Goal: Information Seeking & Learning: Learn about a topic

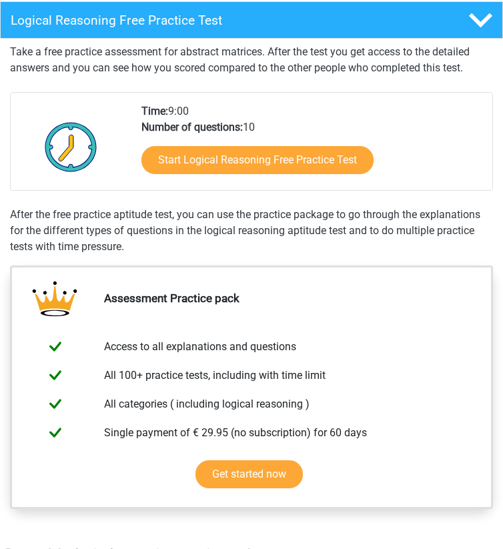
scroll to position [235, 0]
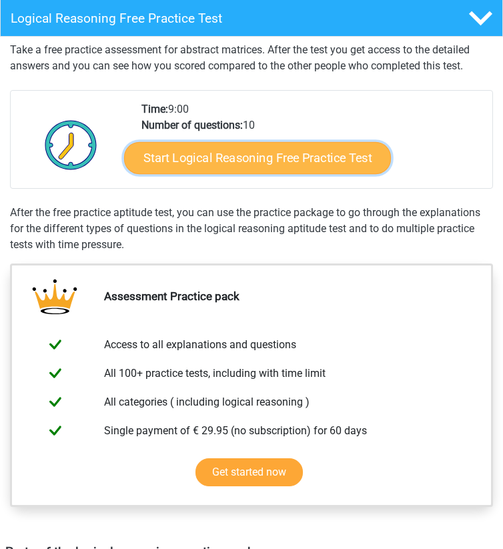
click at [241, 162] on link "Start Logical Reasoning Free Practice Test" at bounding box center [256, 158] width 267 height 32
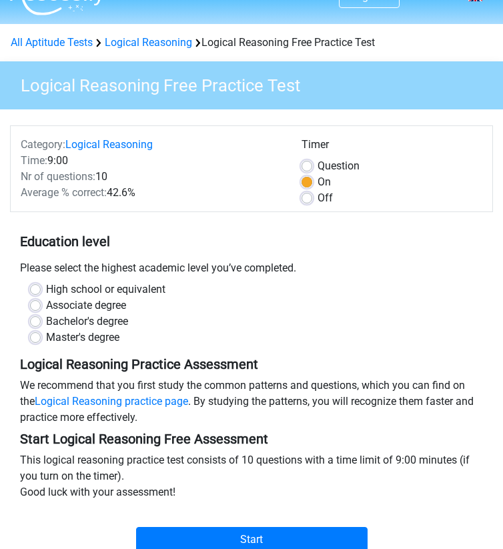
scroll to position [27, 0]
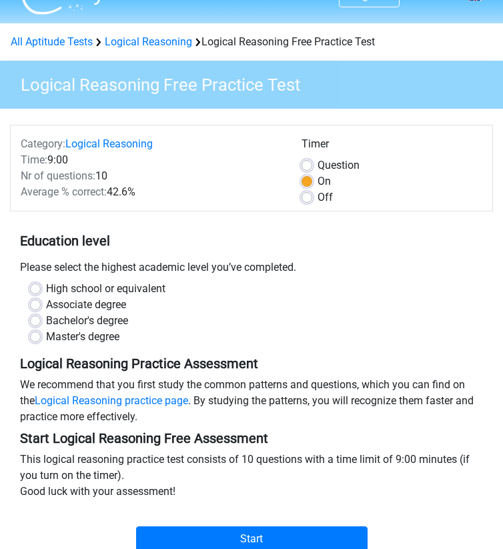
click at [317, 166] on label "Per Question" at bounding box center [338, 165] width 42 height 16
click at [308, 166] on input "Per Question" at bounding box center [306, 163] width 11 height 13
radio input "true"
click at [317, 183] on label "On" at bounding box center [323, 181] width 13 height 16
click at [308, 183] on input "On" at bounding box center [306, 179] width 11 height 13
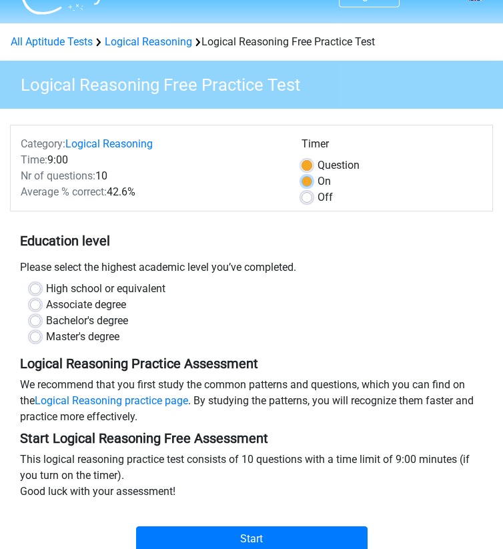
radio input "true"
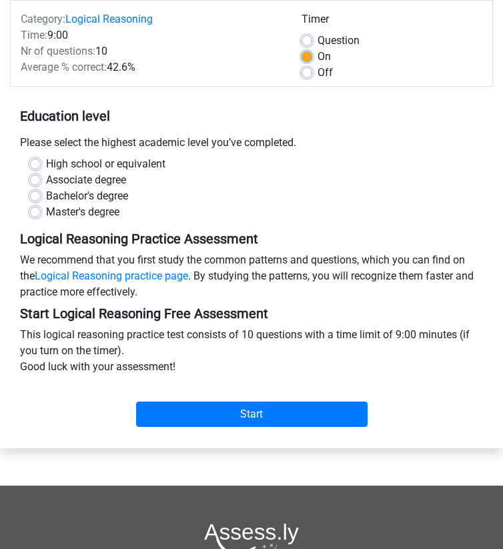
scroll to position [153, 0]
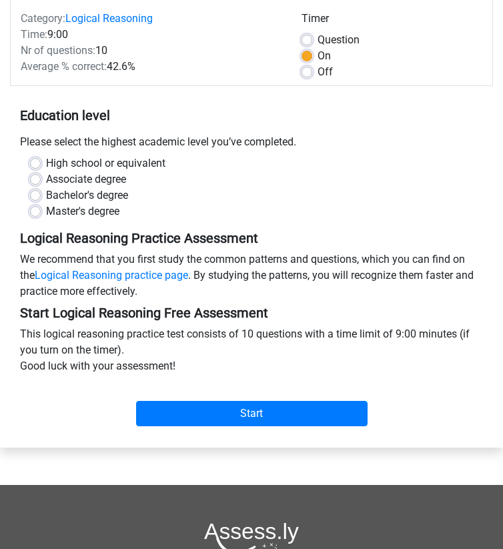
click at [41, 208] on div "Master's degree" at bounding box center [251, 211] width 443 height 16
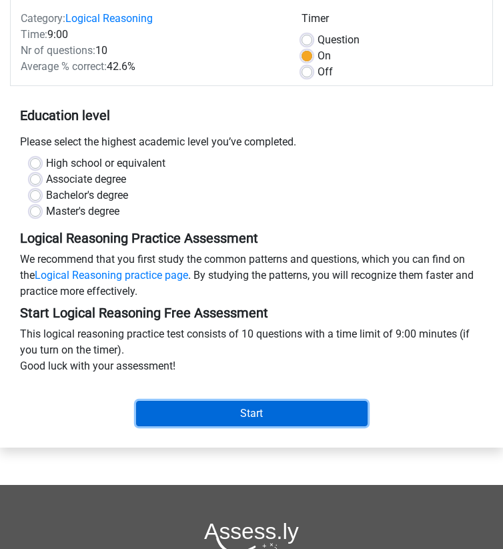
click at [229, 413] on input "Start" at bounding box center [251, 413] width 231 height 25
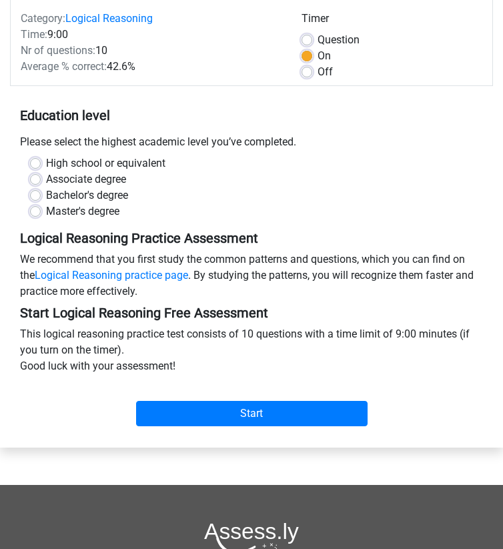
click at [231, 172] on div "Associate degree" at bounding box center [251, 179] width 443 height 16
click at [46, 212] on label "Master's degree" at bounding box center [82, 211] width 73 height 16
click at [35, 212] on input "Master's degree" at bounding box center [35, 209] width 11 height 13
radio input "true"
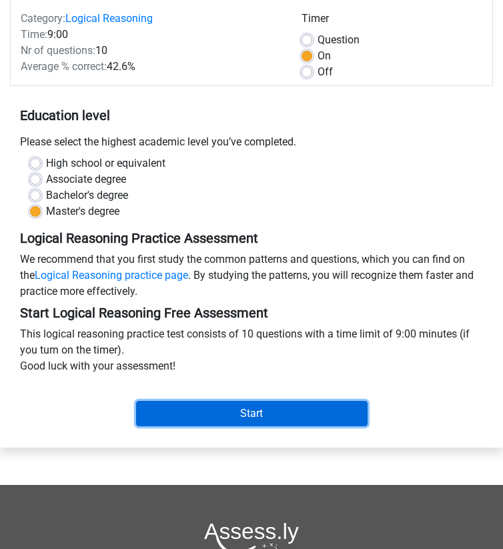
click at [208, 404] on input "Start" at bounding box center [251, 413] width 231 height 25
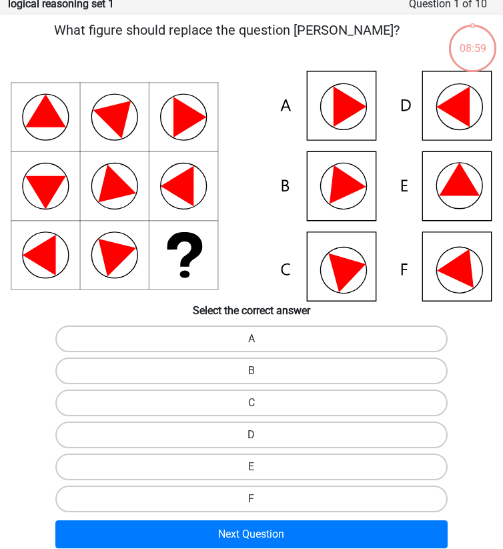
scroll to position [53, 0]
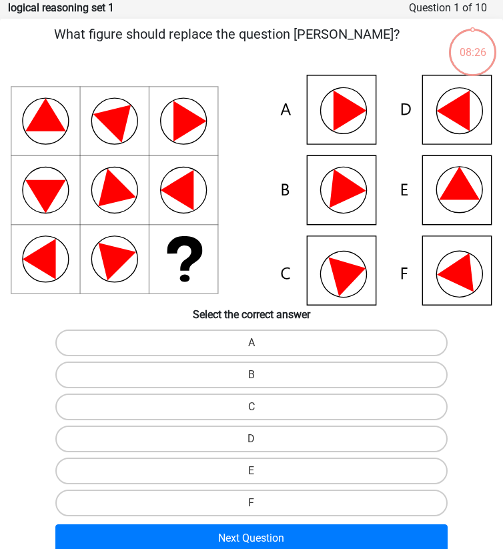
click at [447, 189] on icon at bounding box center [459, 183] width 41 height 33
click at [293, 474] on label "E" at bounding box center [251, 470] width 393 height 27
click at [260, 474] on input "E" at bounding box center [255, 475] width 9 height 9
radio input "true"
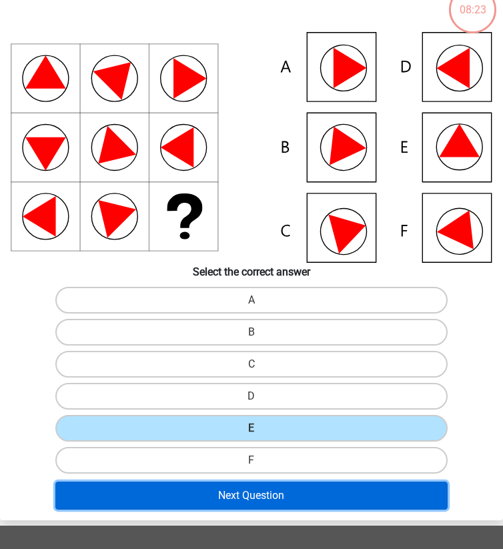
click at [281, 508] on button "Next Question" at bounding box center [251, 495] width 393 height 28
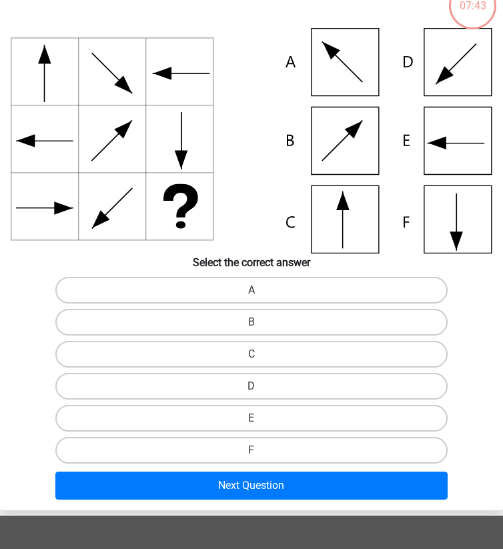
scroll to position [101, 0]
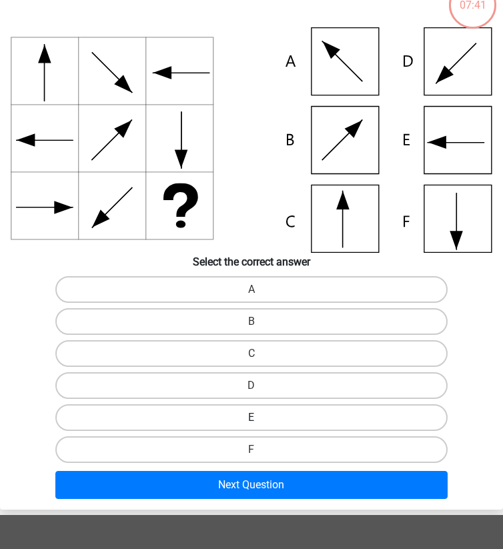
click at [319, 418] on label "E" at bounding box center [251, 417] width 393 height 27
click at [260, 418] on input "E" at bounding box center [255, 421] width 9 height 9
radio input "true"
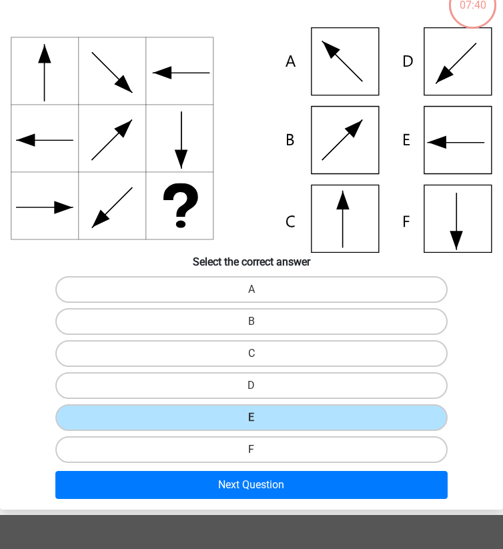
click at [311, 444] on label "F" at bounding box center [251, 449] width 393 height 27
click at [260, 449] on input "F" at bounding box center [255, 453] width 9 height 9
radio input "true"
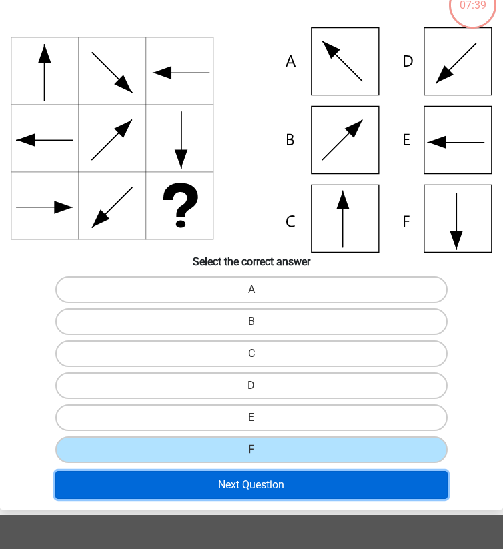
click at [291, 492] on button "Next Question" at bounding box center [251, 485] width 393 height 28
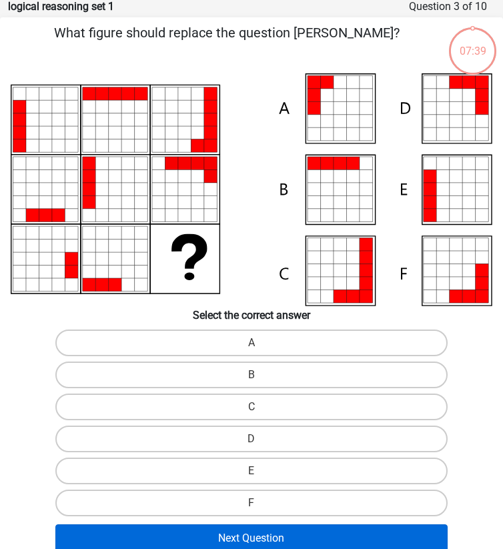
scroll to position [53, 0]
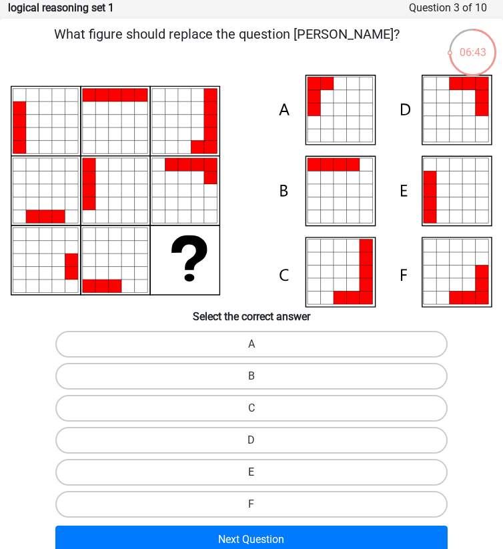
click at [290, 475] on label "E" at bounding box center [251, 472] width 393 height 27
click at [260, 475] on input "E" at bounding box center [255, 476] width 9 height 9
radio input "true"
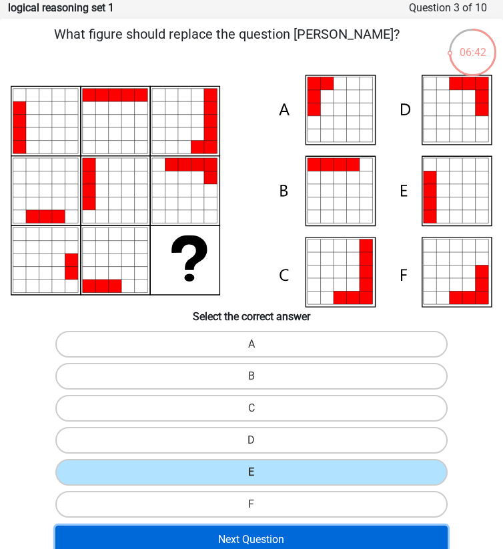
click at [283, 543] on button "Next Question" at bounding box center [251, 539] width 393 height 28
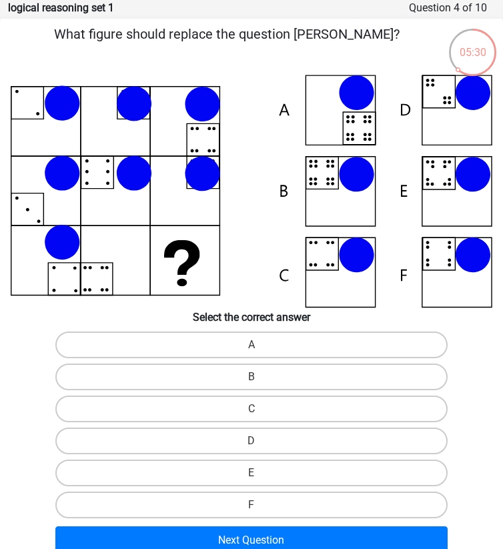
click at [330, 181] on icon at bounding box center [251, 191] width 481 height 233
click at [260, 378] on label "B" at bounding box center [251, 376] width 393 height 27
click at [260, 378] on input "B" at bounding box center [255, 381] width 9 height 9
radio input "true"
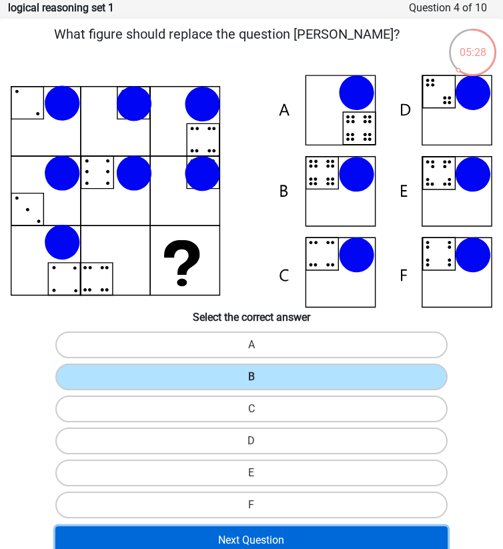
click at [259, 547] on button "Next Question" at bounding box center [251, 540] width 393 height 28
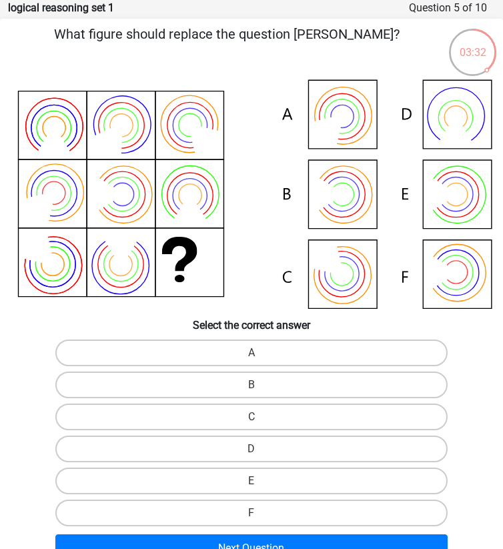
click at [265, 339] on div "A" at bounding box center [251, 353] width 501 height 32
click at [265, 345] on label "A" at bounding box center [251, 352] width 393 height 27
click at [260, 353] on input "A" at bounding box center [255, 357] width 9 height 9
radio input "true"
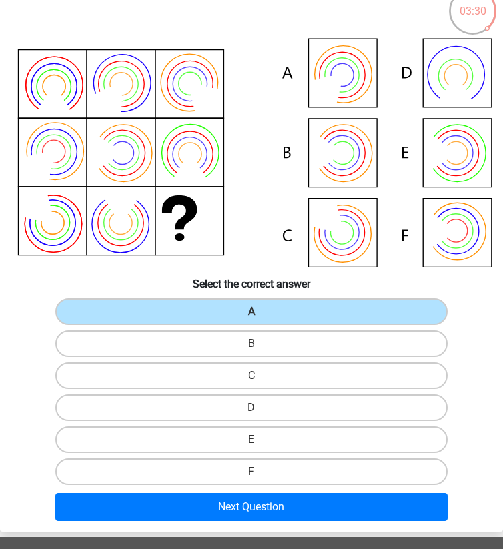
scroll to position [95, 0]
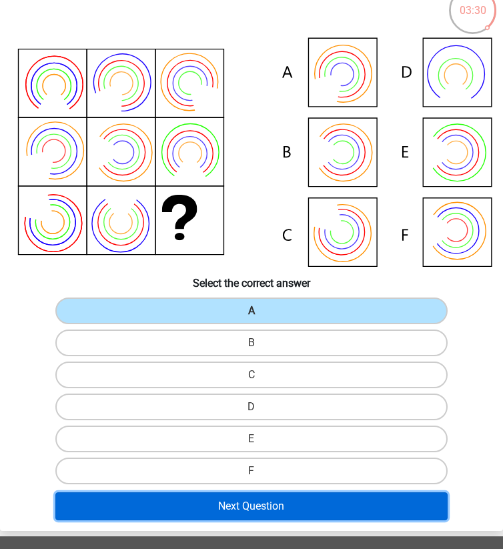
click at [213, 509] on button "Next Question" at bounding box center [251, 506] width 393 height 28
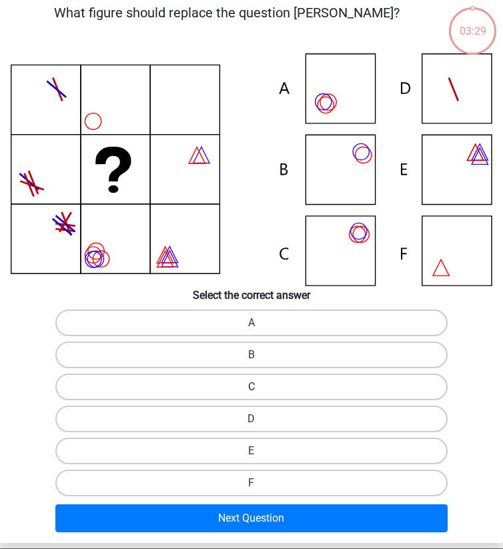
scroll to position [53, 0]
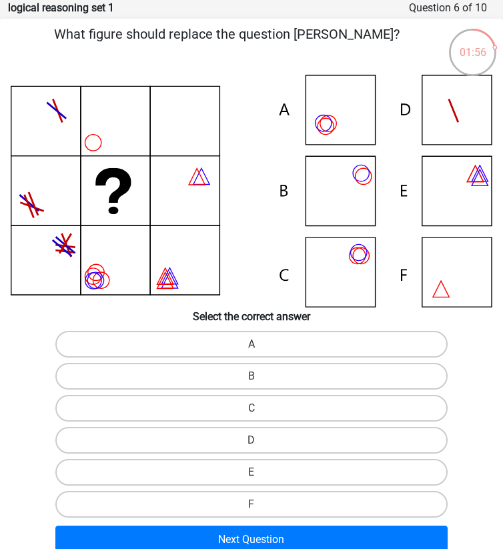
click at [320, 115] on icon at bounding box center [251, 191] width 481 height 233
click at [261, 339] on label "A" at bounding box center [251, 344] width 393 height 27
click at [260, 344] on input "A" at bounding box center [255, 348] width 9 height 9
radio input "true"
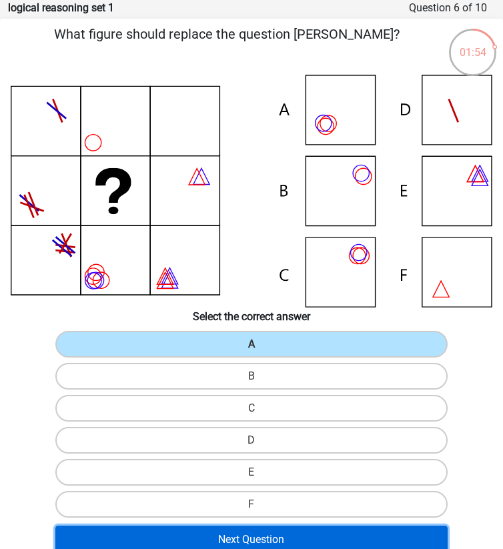
click at [215, 548] on button "Next Question" at bounding box center [251, 539] width 393 height 28
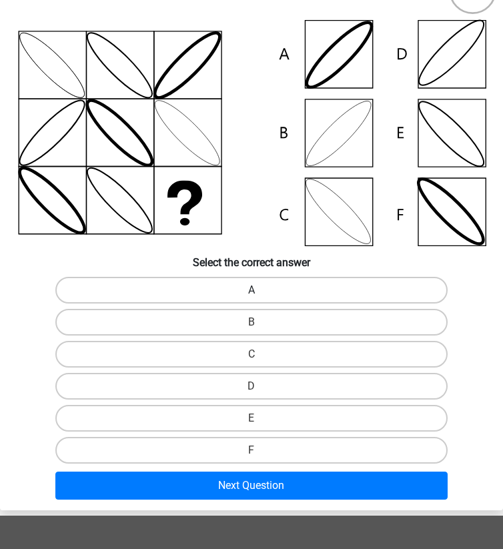
scroll to position [116, 0]
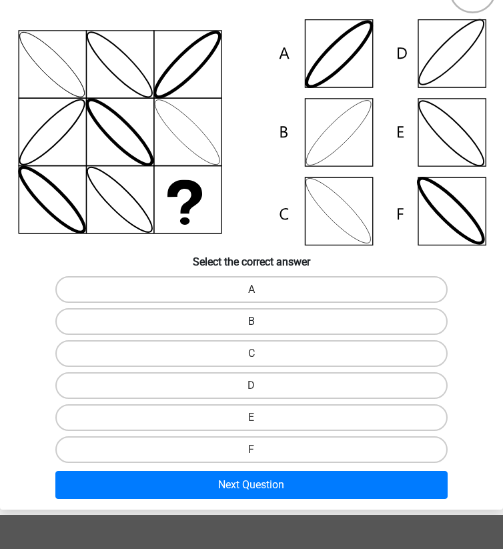
click at [238, 324] on label "B" at bounding box center [251, 321] width 393 height 27
click at [251, 324] on input "B" at bounding box center [255, 325] width 9 height 9
radio input "true"
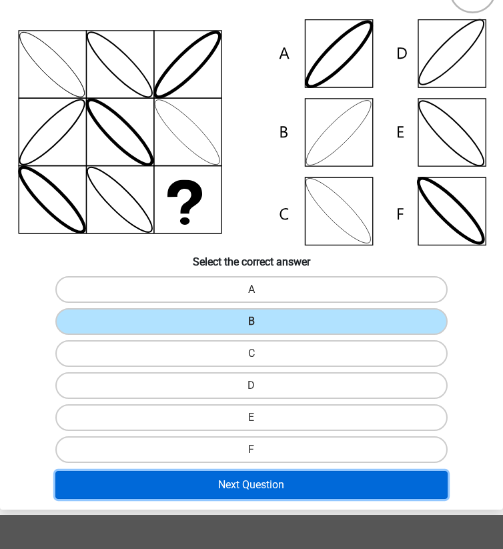
click at [222, 481] on button "Next Question" at bounding box center [251, 485] width 393 height 28
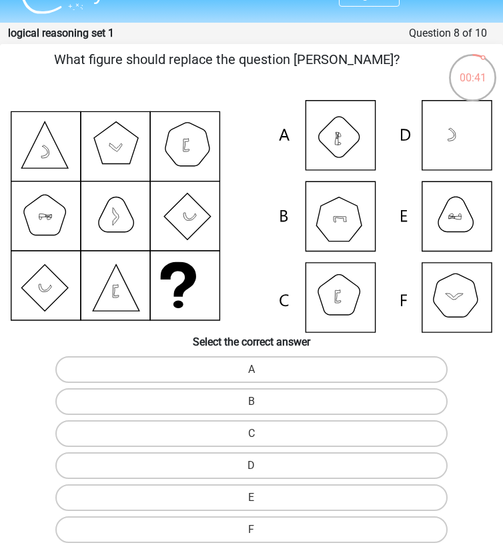
scroll to position [24, 0]
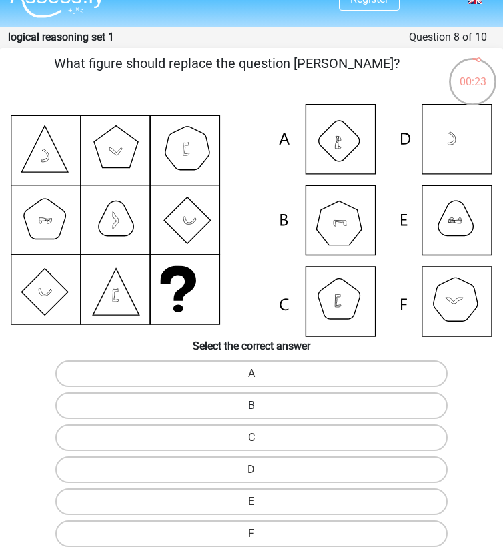
click at [244, 404] on label "B" at bounding box center [251, 405] width 393 height 27
click at [251, 405] on input "B" at bounding box center [255, 409] width 9 height 9
radio input "true"
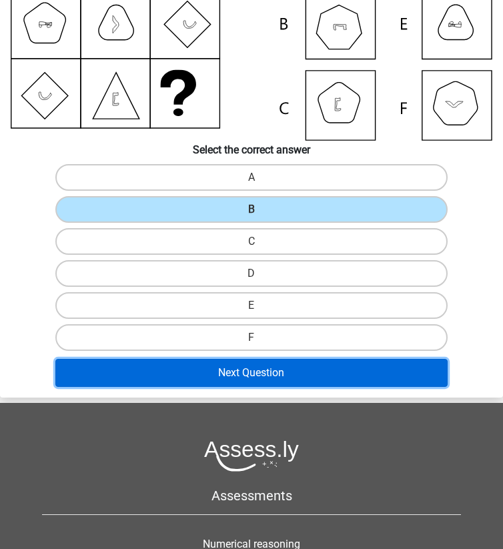
click at [238, 375] on button "Next Question" at bounding box center [251, 373] width 393 height 28
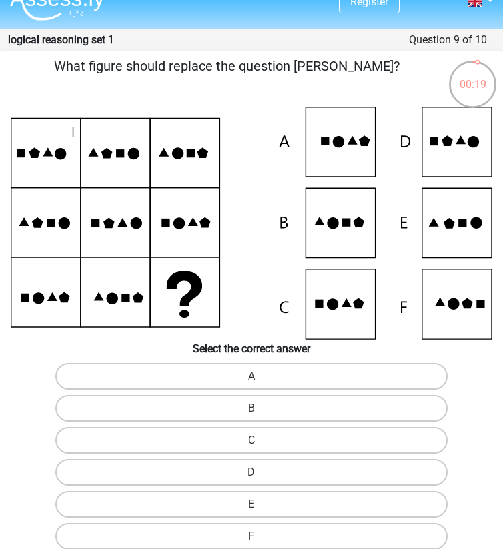
scroll to position [25, 0]
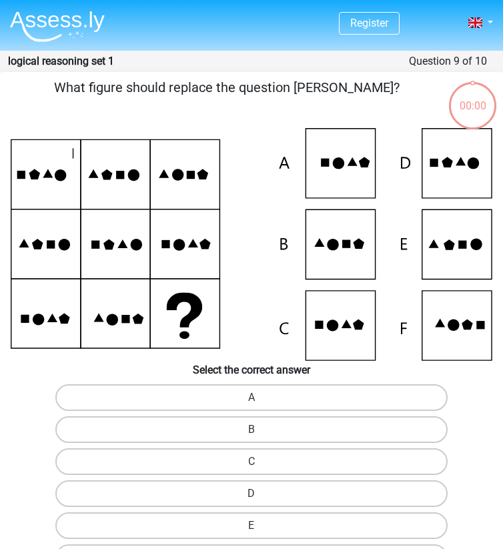
scroll to position [25, 0]
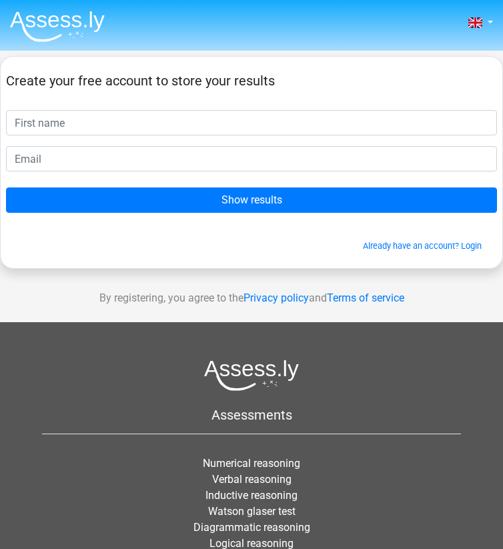
click at [104, 123] on input "text" at bounding box center [251, 122] width 491 height 25
type input "[PERSON_NAME]"
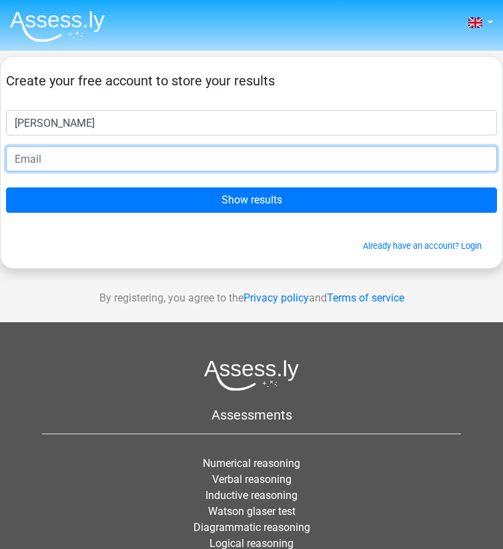
click at [95, 158] on input "email" at bounding box center [251, 158] width 491 height 25
type input "[EMAIL_ADDRESS][DOMAIN_NAME]"
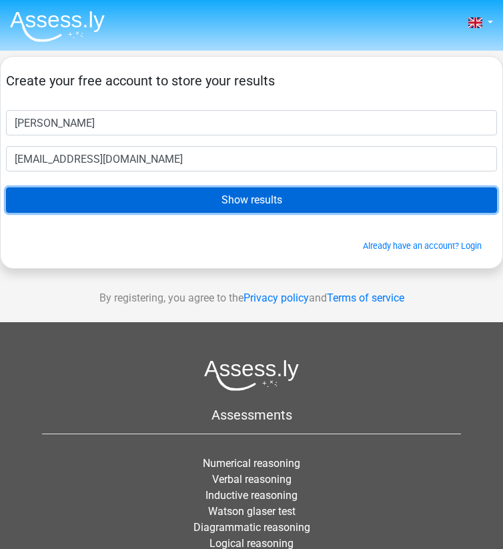
click at [111, 197] on input "Show results" at bounding box center [251, 199] width 491 height 25
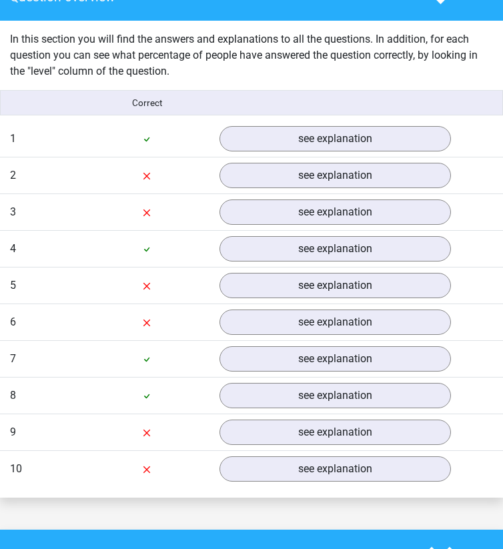
scroll to position [1049, 0]
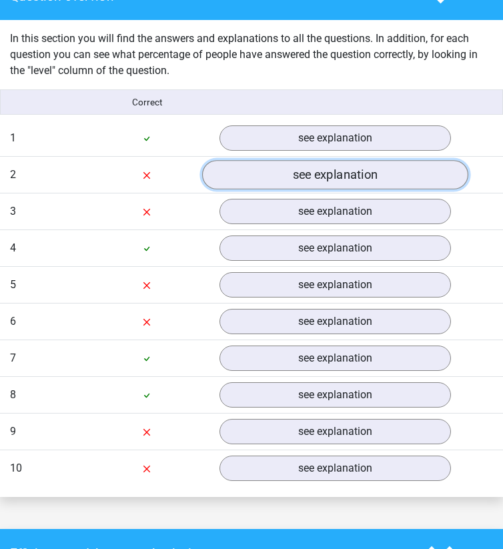
click at [238, 166] on link "see explanation" at bounding box center [335, 175] width 266 height 29
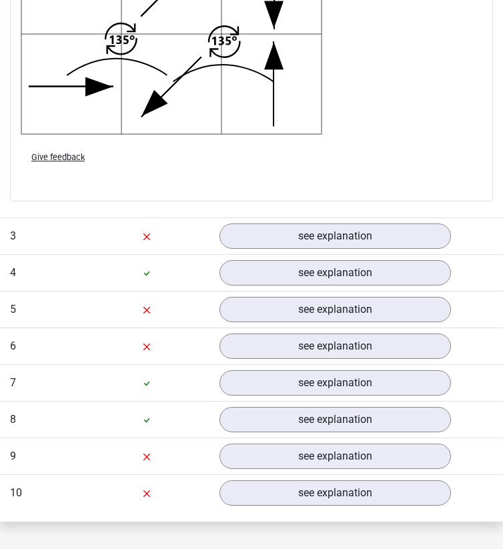
scroll to position [1826, 0]
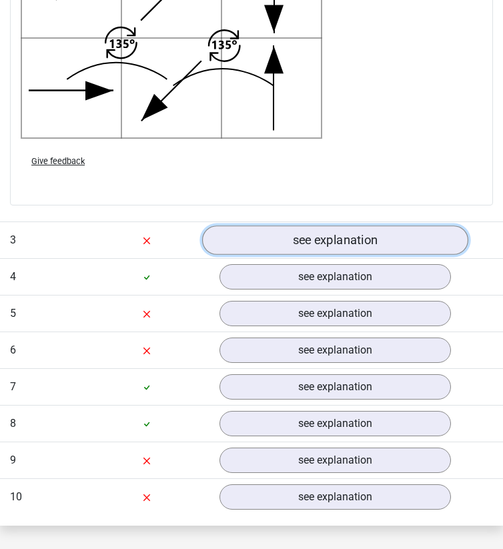
click at [247, 247] on link "see explanation" at bounding box center [335, 239] width 266 height 29
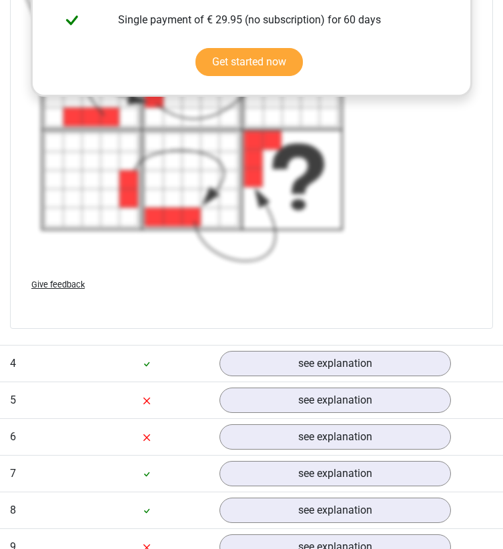
scroll to position [2662, 0]
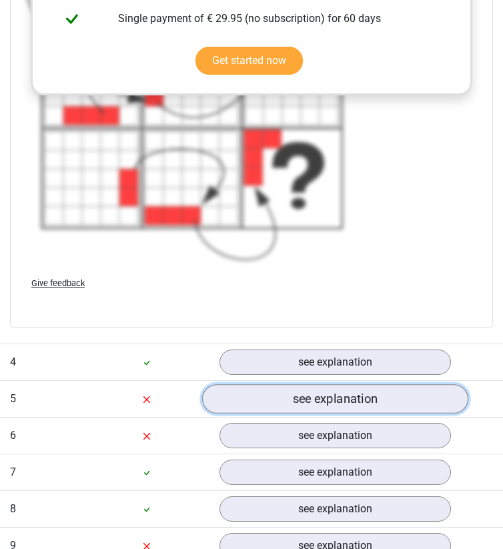
click at [235, 392] on link "see explanation" at bounding box center [335, 398] width 266 height 29
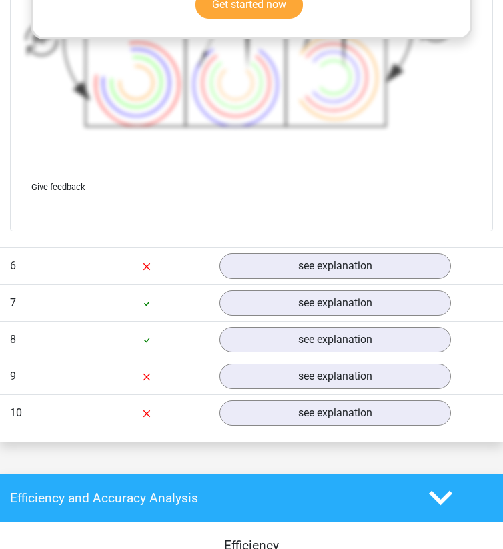
scroll to position [3766, 0]
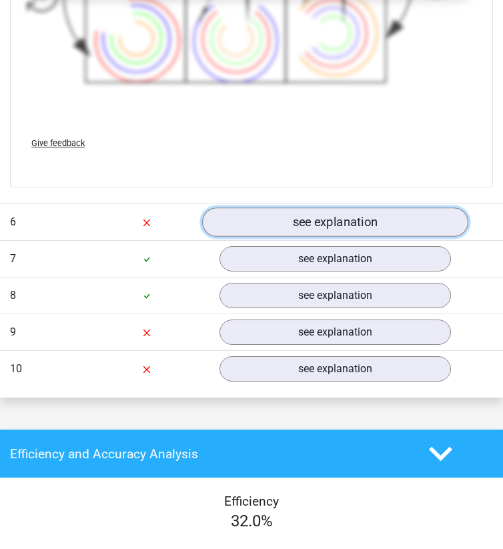
click at [275, 225] on link "see explanation" at bounding box center [335, 221] width 266 height 29
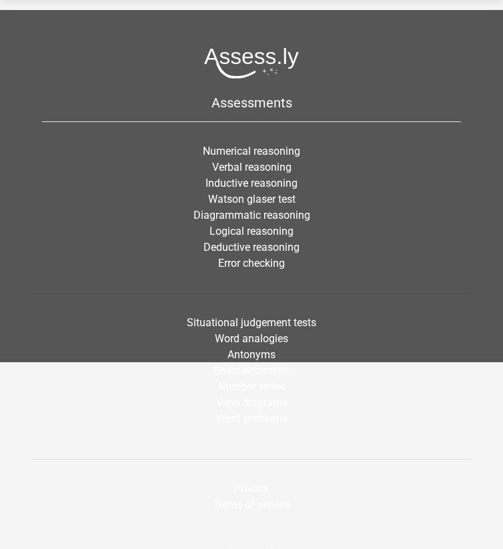
scroll to position [6012, 0]
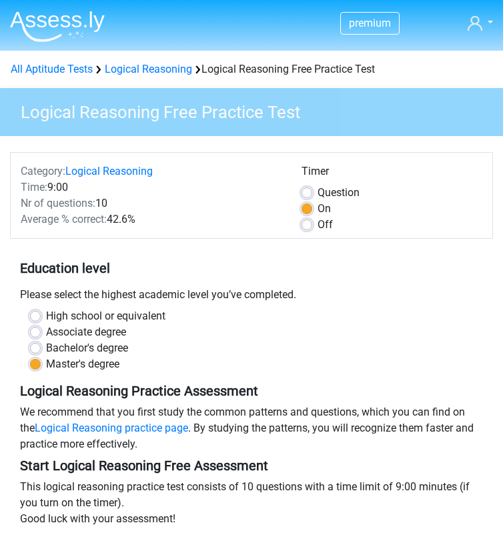
scroll to position [153, 0]
